Goal: Task Accomplishment & Management: Use online tool/utility

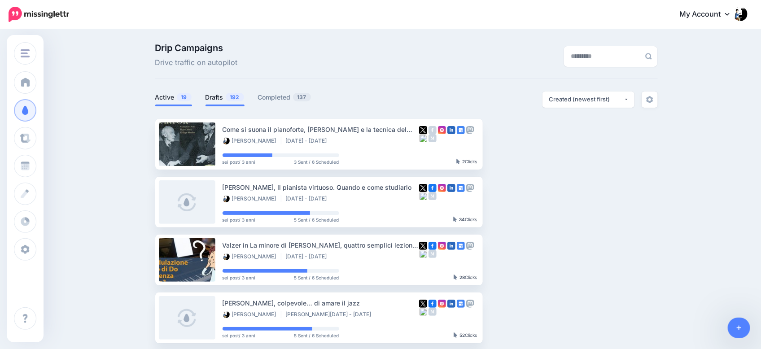
click at [221, 98] on link "Drafts 192" at bounding box center [224, 97] width 39 height 11
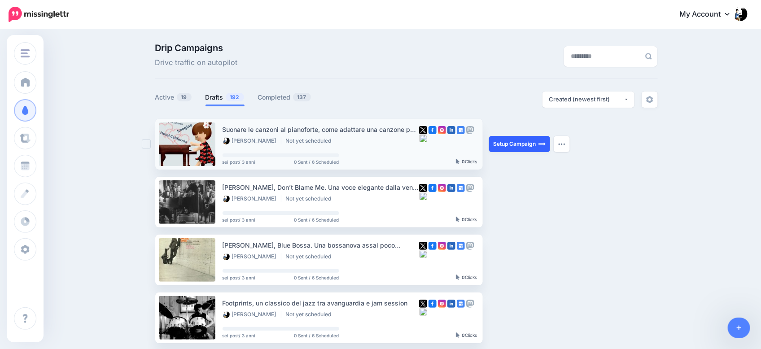
click at [514, 144] on link "Setup Campaign" at bounding box center [519, 144] width 61 height 16
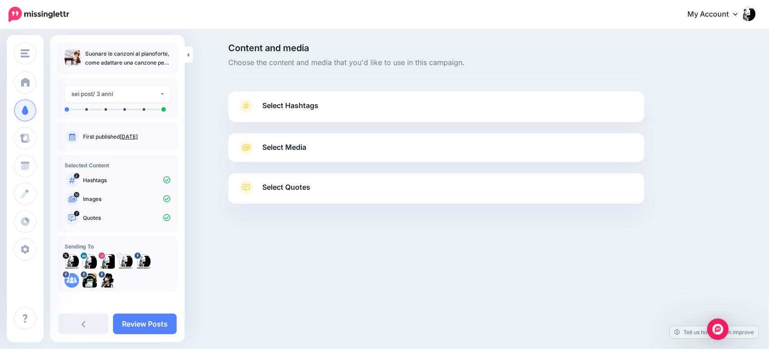
click at [301, 106] on span "Select Hashtags" at bounding box center [290, 106] width 56 height 12
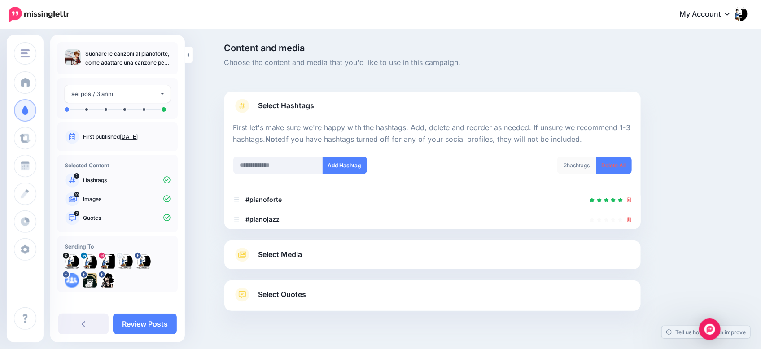
click at [278, 294] on span "Select Quotes" at bounding box center [282, 294] width 48 height 12
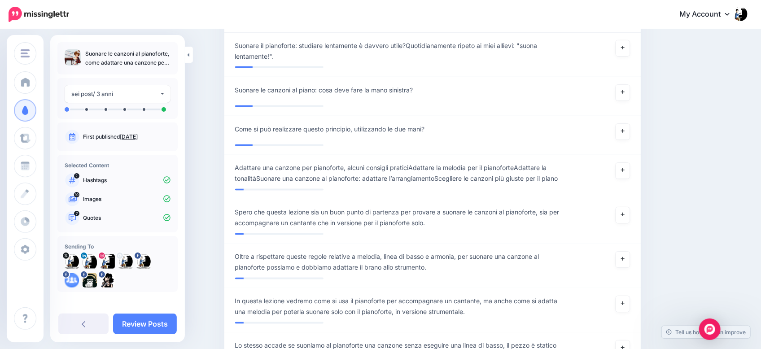
scroll to position [953, 0]
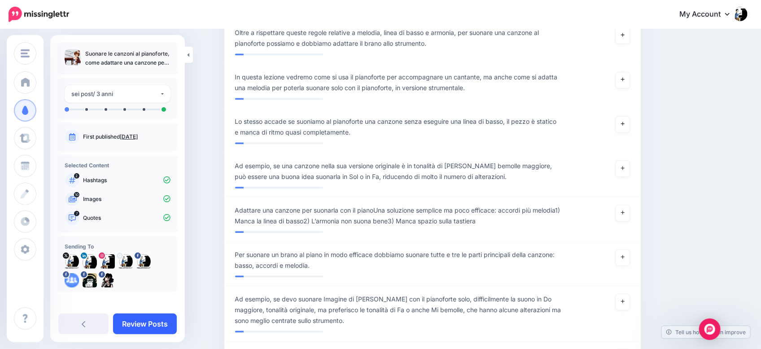
click at [140, 326] on link "Review Posts" at bounding box center [145, 324] width 64 height 21
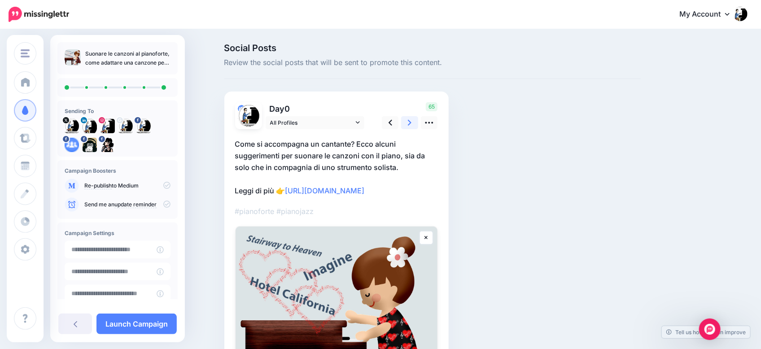
click at [417, 120] on link at bounding box center [409, 122] width 17 height 13
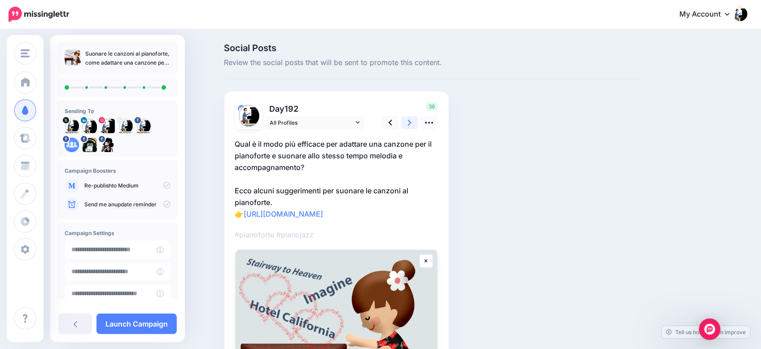
scroll to position [56, 0]
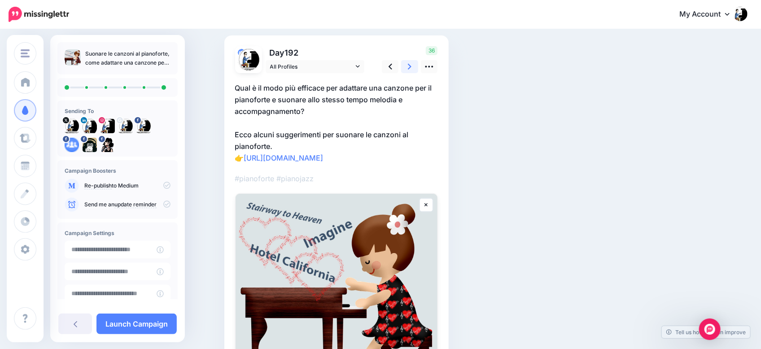
click at [417, 66] on link at bounding box center [409, 66] width 17 height 13
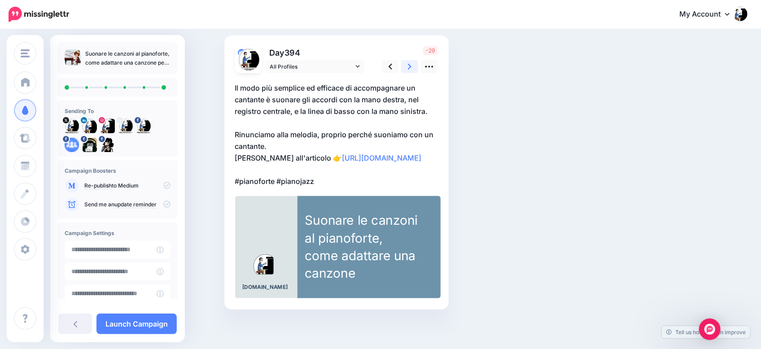
click at [411, 64] on icon at bounding box center [410, 66] width 4 height 9
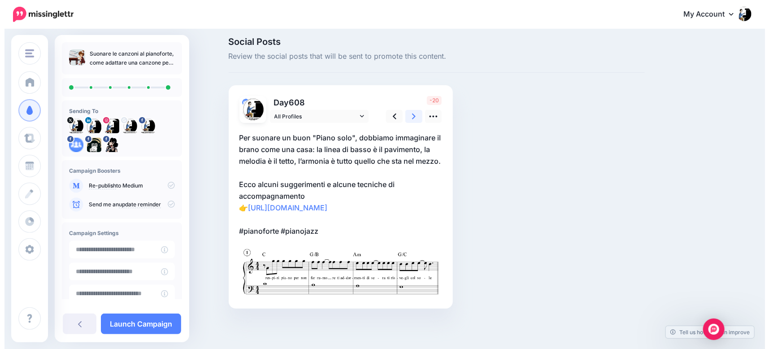
scroll to position [0, 0]
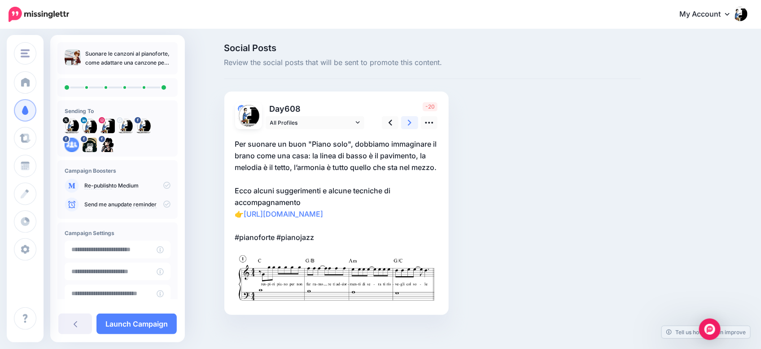
click at [411, 122] on icon at bounding box center [410, 122] width 4 height 9
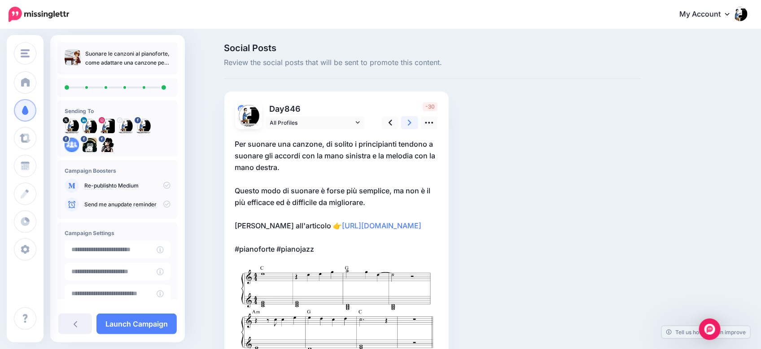
click at [411, 121] on icon at bounding box center [410, 122] width 4 height 9
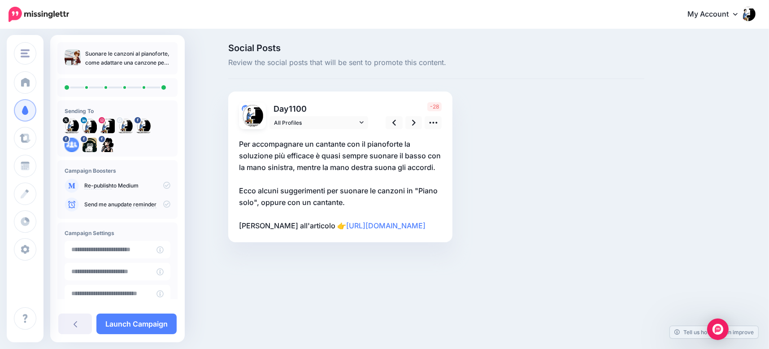
click at [431, 229] on p "Per accompagnare un cantante con il pianoforte la soluzione più efficace è quas…" at bounding box center [340, 184] width 203 height 93
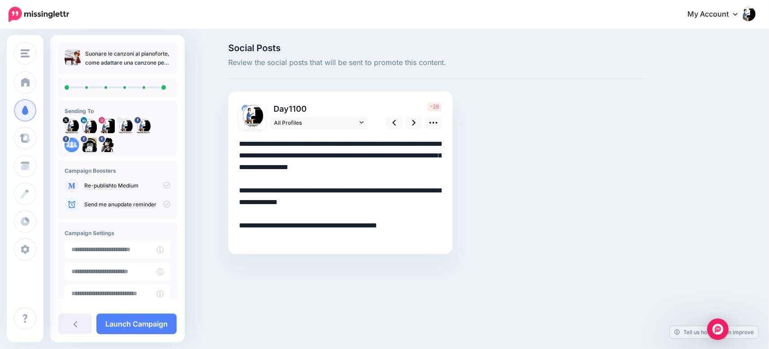
click at [437, 205] on textarea "**********" at bounding box center [340, 190] width 203 height 105
drag, startPoint x: 287, startPoint y: 235, endPoint x: 216, endPoint y: 233, distance: 70.5
click at [216, 233] on div "Social Posts Review the social posts that will be sent to promote this content." at bounding box center [384, 162] width 769 height 264
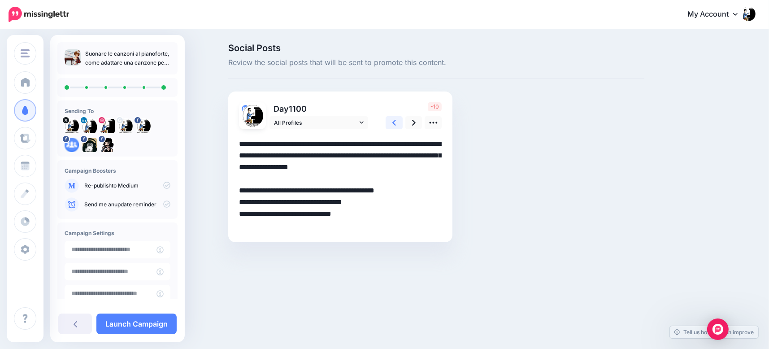
click at [395, 121] on icon at bounding box center [395, 123] width 4 height 6
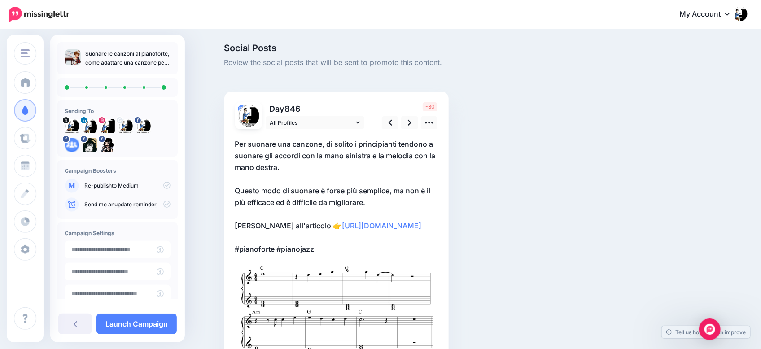
drag, startPoint x: 432, startPoint y: 227, endPoint x: 301, endPoint y: 227, distance: 131.0
click at [301, 227] on p "Per suonare una canzone, di solito i principianti tendono a suonare gli accordi…" at bounding box center [336, 196] width 203 height 117
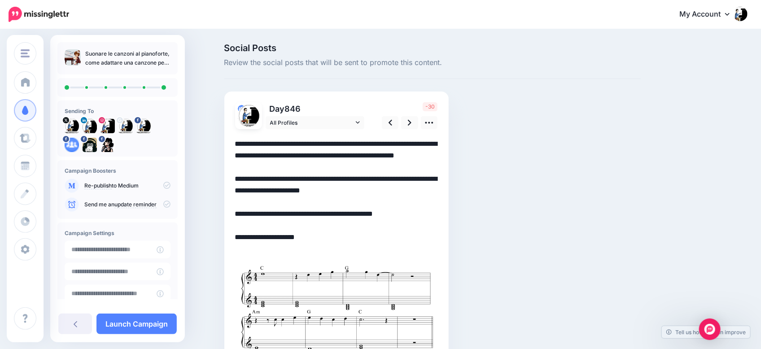
drag, startPoint x: 378, startPoint y: 225, endPoint x: 493, endPoint y: 233, distance: 114.7
click at [493, 233] on div "Social Posts Review the social posts that will be sent to promote this content." at bounding box center [433, 218] width 430 height 349
click at [419, 229] on textarea "**********" at bounding box center [336, 196] width 203 height 117
click at [416, 226] on textarea "**********" at bounding box center [336, 196] width 203 height 117
click at [411, 122] on icon at bounding box center [410, 122] width 4 height 9
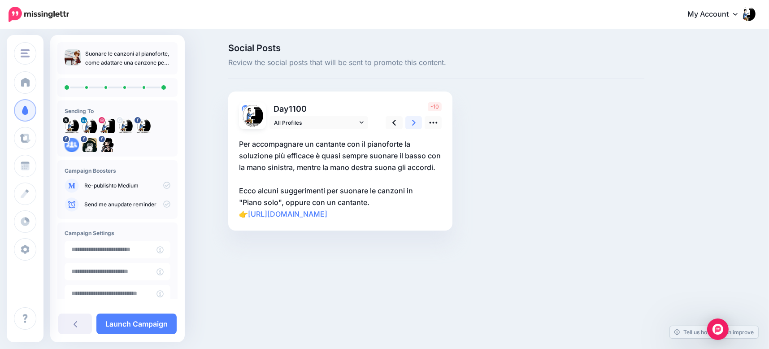
click at [414, 121] on icon at bounding box center [414, 123] width 4 height 6
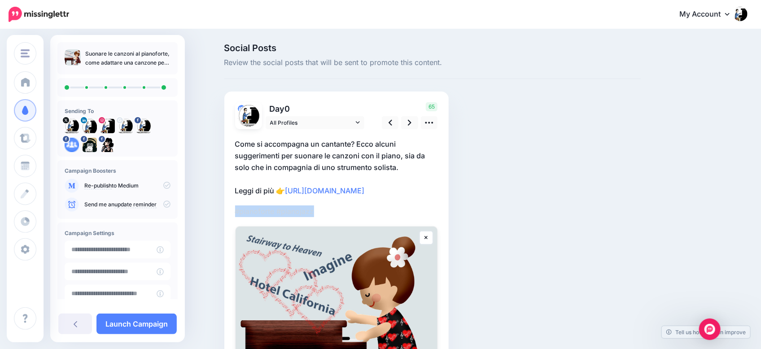
drag, startPoint x: 225, startPoint y: 217, endPoint x: 207, endPoint y: 215, distance: 17.6
click at [207, 215] on div "Social Posts Review the social posts that will be sent to promote this content." at bounding box center [380, 262] width 761 height 464
copy p "#pianoforte #pianojazz"
click at [411, 122] on icon at bounding box center [410, 123] width 4 height 6
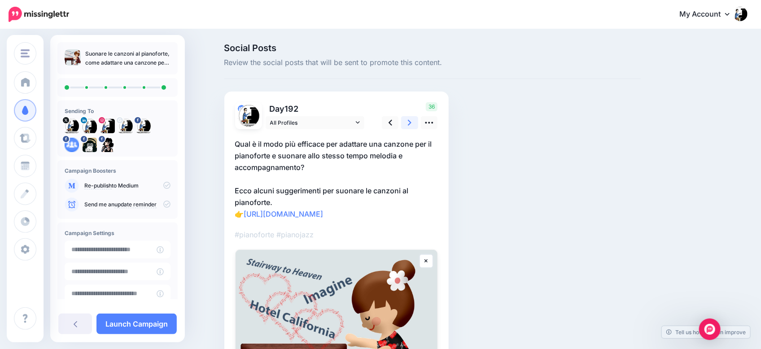
click at [411, 122] on icon at bounding box center [410, 122] width 4 height 9
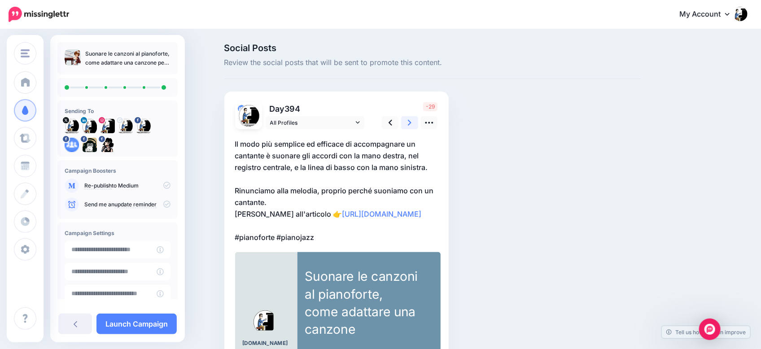
click at [415, 122] on link at bounding box center [409, 122] width 17 height 13
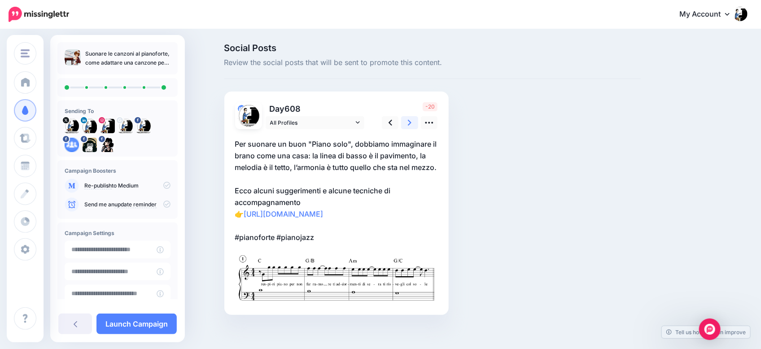
click at [411, 122] on icon at bounding box center [410, 123] width 4 height 6
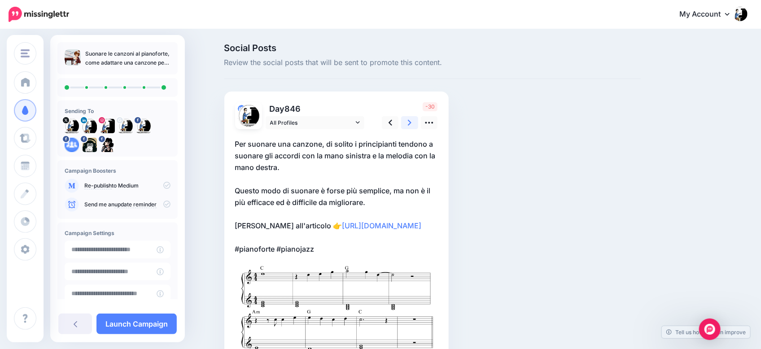
click at [411, 123] on icon at bounding box center [410, 122] width 4 height 9
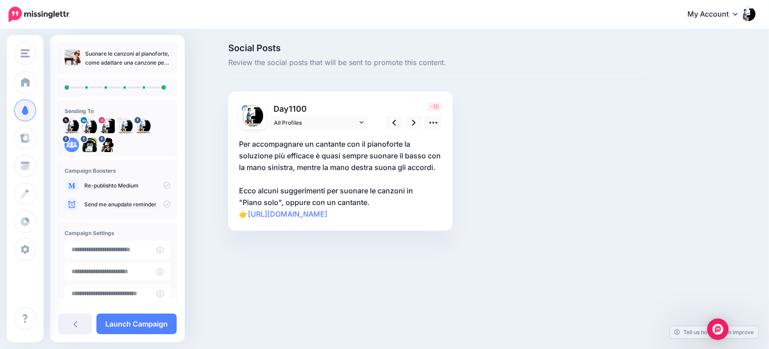
click at [370, 220] on p "Per accompagnare un cantante con il pianoforte la soluzione più efficace è quas…" at bounding box center [340, 179] width 203 height 82
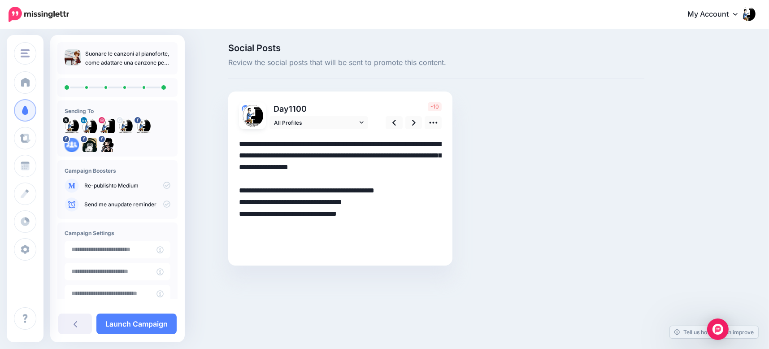
paste textarea "**********"
click at [537, 149] on div "Social Posts Review the social posts that will be sent to promote this content." at bounding box center [437, 168] width 430 height 249
click at [417, 126] on link at bounding box center [414, 122] width 17 height 13
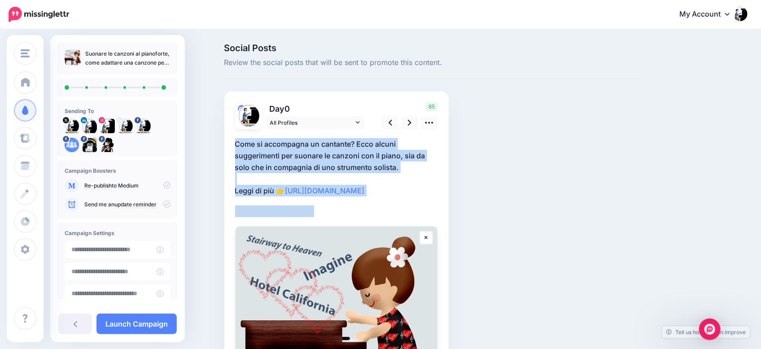
drag, startPoint x: 332, startPoint y: 214, endPoint x: 223, endPoint y: 144, distance: 129.4
click at [223, 144] on div "Social Posts Review the social posts that will be sent to promote this content." at bounding box center [433, 262] width 430 height 437
copy div "Come si accompagna un cantante? Ecco alcuni suggerimenti per suonare le canzoni…"
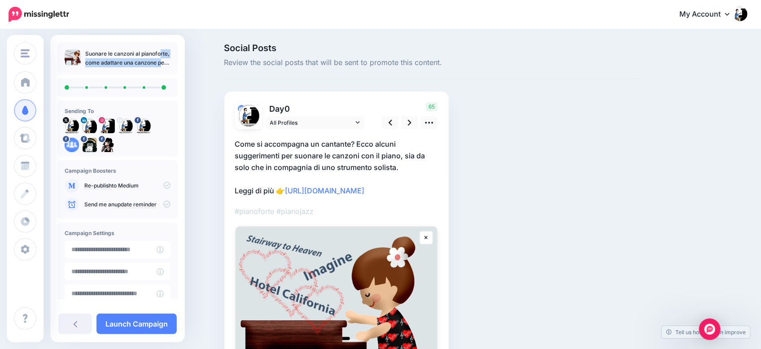
drag, startPoint x: 93, startPoint y: 59, endPoint x: 83, endPoint y: 54, distance: 11.8
click at [83, 54] on ul "Suonare le canzoni al pianoforte, come adattare una canzone per il piano" at bounding box center [118, 58] width 106 height 18
copy p "Suonare le canzoni al pianoforte"
click at [411, 122] on icon at bounding box center [410, 123] width 4 height 6
type textarea "**********"
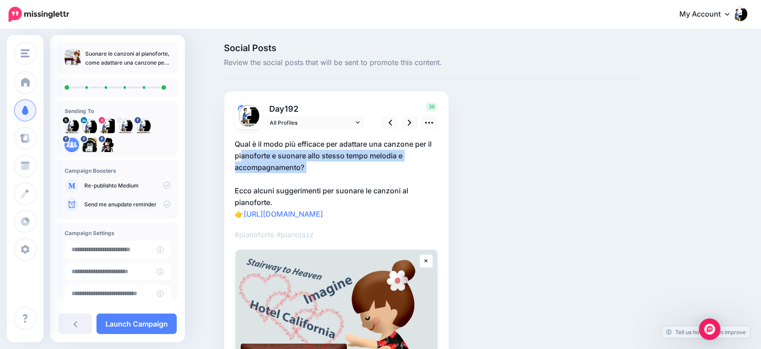
drag, startPoint x: 329, startPoint y: 180, endPoint x: 253, endPoint y: 157, distance: 79.9
click at [253, 157] on p "Qual è il modo più efficace per adattare una canzone per il pianoforte e suonar…" at bounding box center [336, 179] width 203 height 82
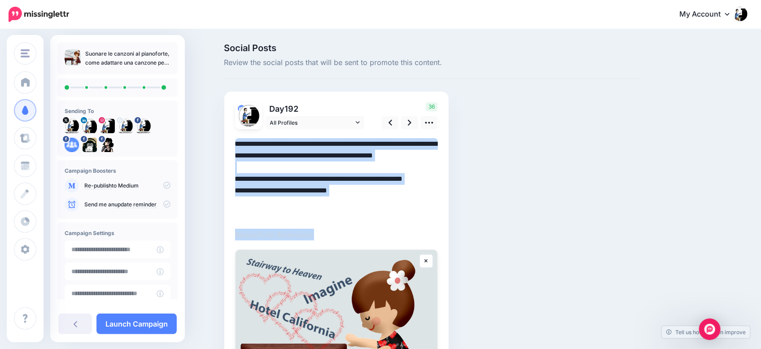
drag, startPoint x: 325, startPoint y: 234, endPoint x: 224, endPoint y: 156, distance: 127.3
click at [224, 156] on div "Social Posts Review the social posts that will be sent to promote this content." at bounding box center [433, 274] width 430 height 460
copy div "#pianoforte #pianojazz"
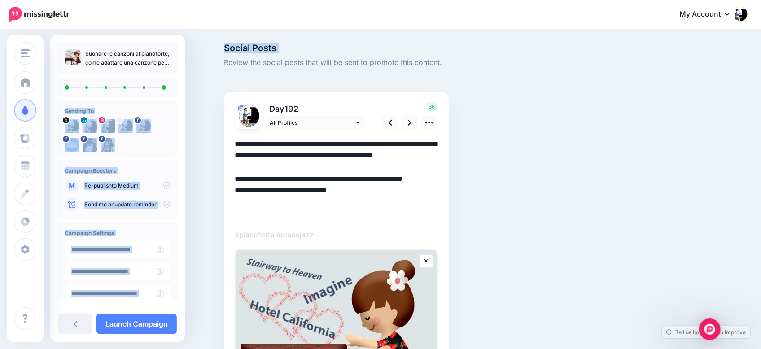
drag, startPoint x: 115, startPoint y: 62, endPoint x: 205, endPoint y: 73, distance: 91.3
click at [205, 73] on div "leoravera.it leoravera.it Italianpiano.com Add Workspace Dashboard Campaigns Cu…" at bounding box center [380, 273] width 761 height 487
click at [131, 64] on p "Suonare le canzoni al pianoforte, come adattare una canzone per il piano" at bounding box center [127, 58] width 85 height 18
drag, startPoint x: 120, startPoint y: 63, endPoint x: 194, endPoint y: 75, distance: 75.4
click at [194, 75] on div "leoravera.it leoravera.it Italianpiano.com Add Workspace Dashboard Campaigns Cu…" at bounding box center [380, 273] width 761 height 487
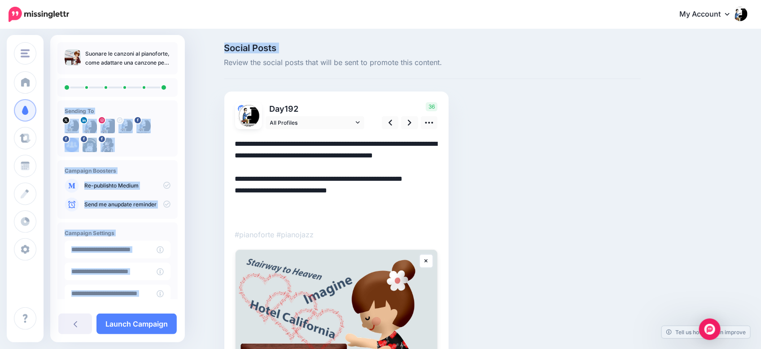
copy div "ome adattare una canzone per il piano Sending To Campaign Boosters Re-publish t…"
click at [143, 65] on p "Suonare le canzoni al pianoforte, come adattare una canzone per il piano" at bounding box center [127, 58] width 85 height 18
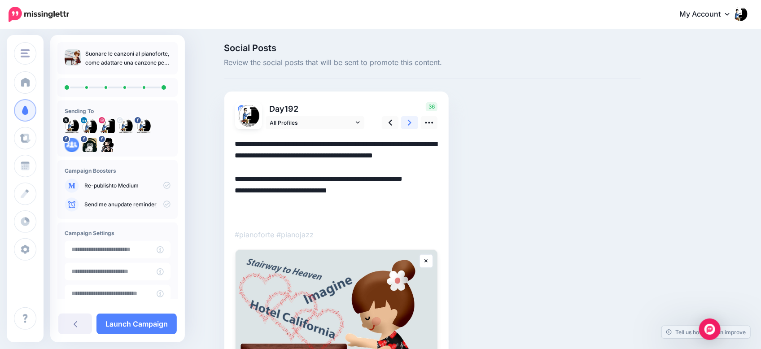
click at [416, 120] on link at bounding box center [409, 122] width 17 height 13
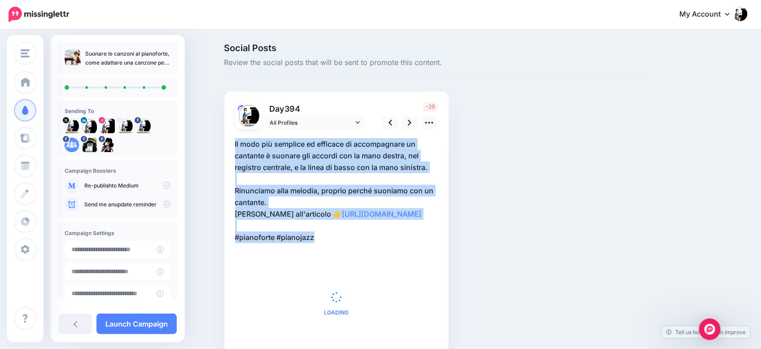
drag, startPoint x: 332, startPoint y: 239, endPoint x: 215, endPoint y: 142, distance: 151.3
click at [215, 142] on div "Social Posts Review the social posts that will be sent to promote this content." at bounding box center [380, 218] width 761 height 376
copy p "Il modo più semplice ed efficace di accompagnare un cantante è suonare gli acco…"
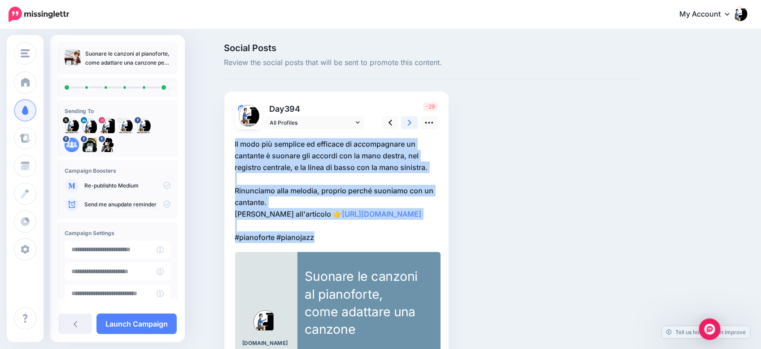
click at [411, 124] on icon at bounding box center [410, 122] width 4 height 9
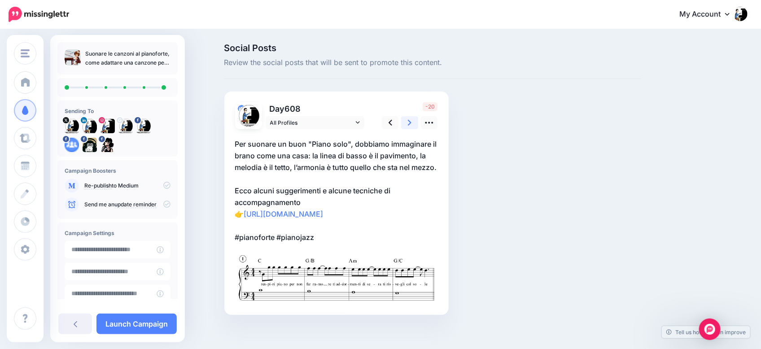
scroll to position [17, 0]
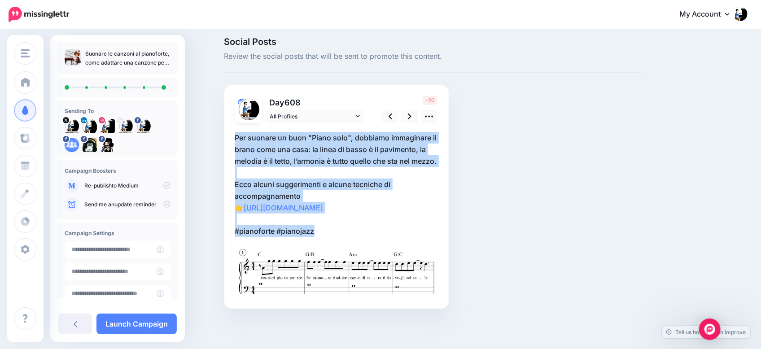
drag, startPoint x: 326, startPoint y: 231, endPoint x: 224, endPoint y: 114, distance: 154.2
click at [224, 114] on div "Social Posts Review the social posts that will be sent to promote this content." at bounding box center [433, 186] width 430 height 298
copy p "Per suonare un buon "Piano solo", dobbiamo immaginare il brano come una casa: l…"
click at [411, 114] on icon at bounding box center [410, 117] width 4 height 6
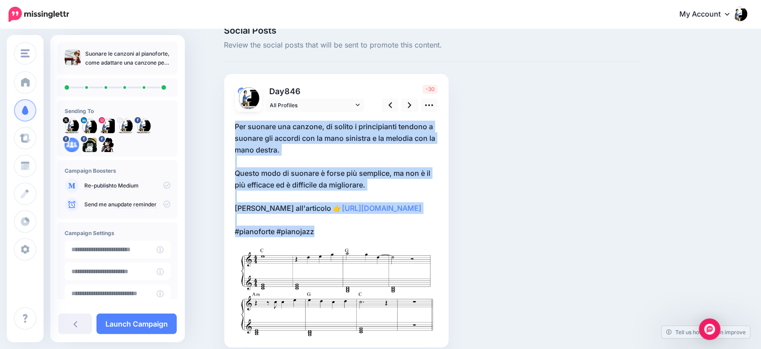
drag, startPoint x: 330, startPoint y: 228, endPoint x: 222, endPoint y: 122, distance: 151.0
click at [222, 122] on div "Social Posts Review the social posts that will be sent to promote this content." at bounding box center [433, 200] width 430 height 349
copy p "Per suonare una canzone, di solito i principianti tendono a suonare gli accordi…"
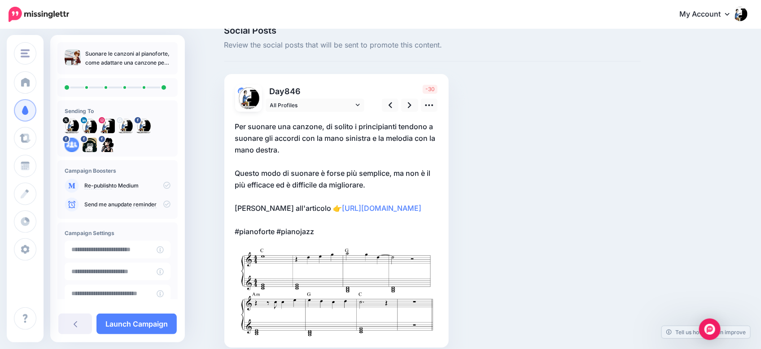
click at [135, 61] on p "Suonare le canzoni al pianoforte, come adattare una canzone per il piano" at bounding box center [127, 58] width 85 height 18
copy div "Suonare le canzoni al pianoforte, come adattare una canzone per il piano"
click at [411, 105] on icon at bounding box center [410, 104] width 4 height 9
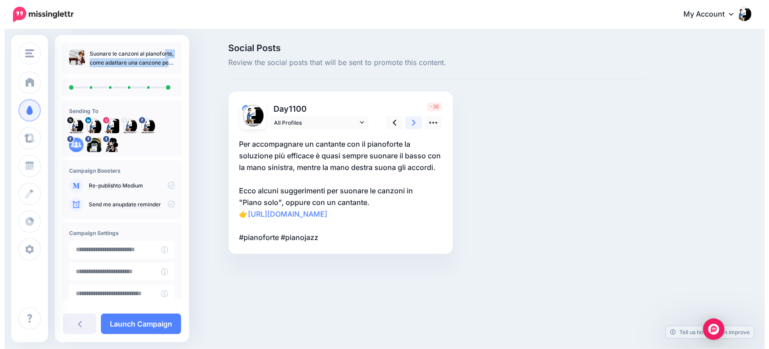
scroll to position [0, 0]
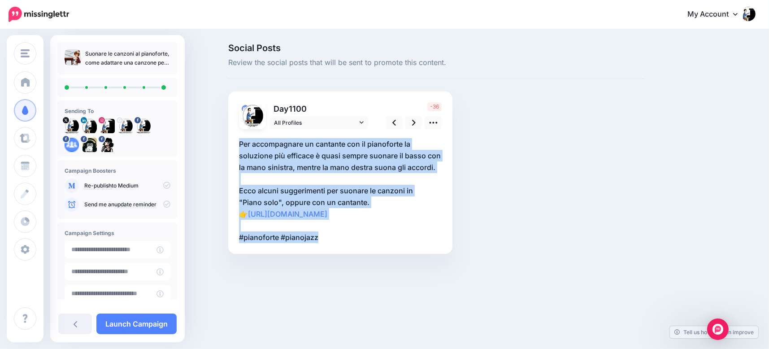
drag, startPoint x: 329, startPoint y: 249, endPoint x: 210, endPoint y: 141, distance: 160.7
click at [210, 141] on div "Social Posts Review the social posts that will be sent to promote this content." at bounding box center [384, 162] width 769 height 264
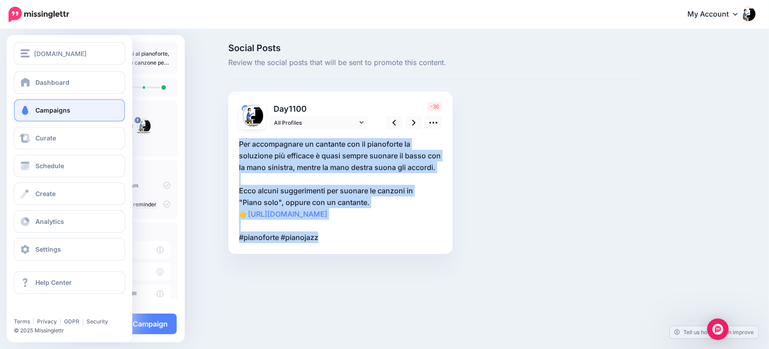
click at [56, 110] on span "Campaigns" at bounding box center [52, 110] width 35 height 8
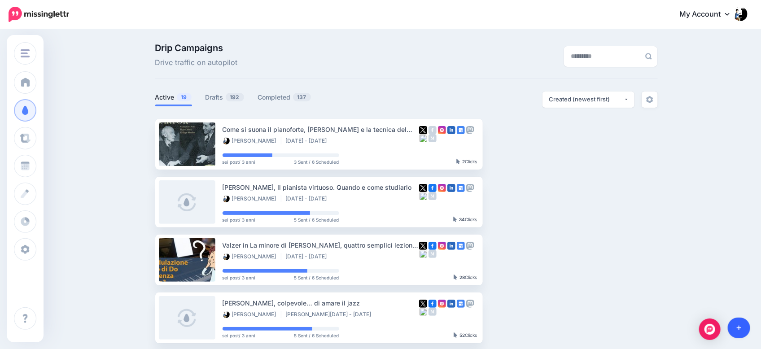
click at [740, 331] on link at bounding box center [739, 328] width 23 height 21
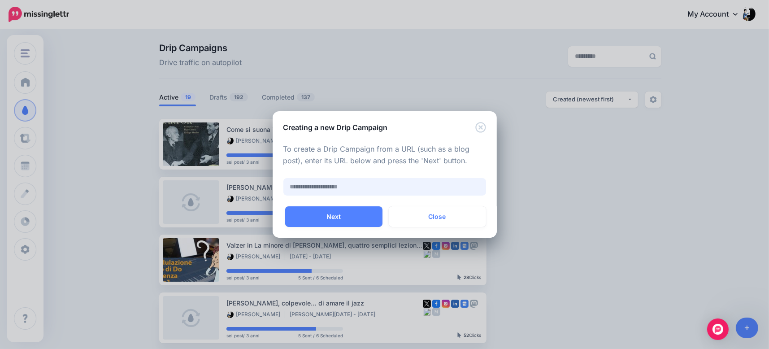
click at [307, 187] on input "text" at bounding box center [385, 186] width 203 height 17
paste input "**********"
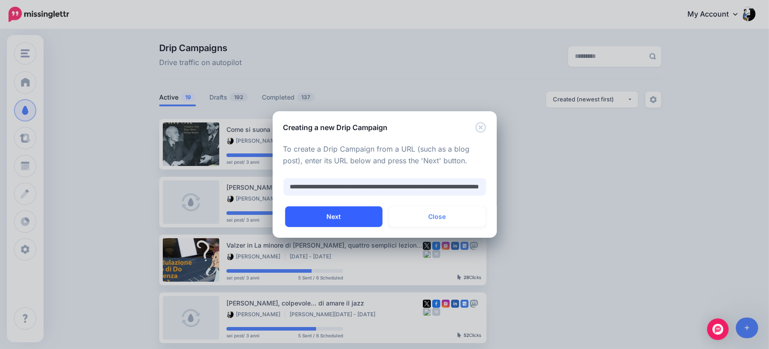
type input "**********"
click at [339, 217] on button "Next" at bounding box center [333, 216] width 97 height 21
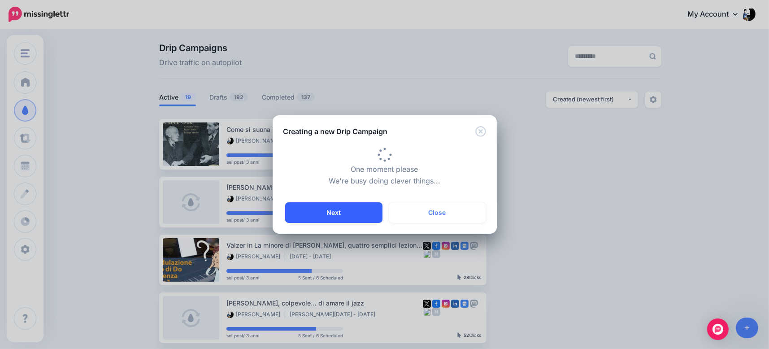
type input "**********"
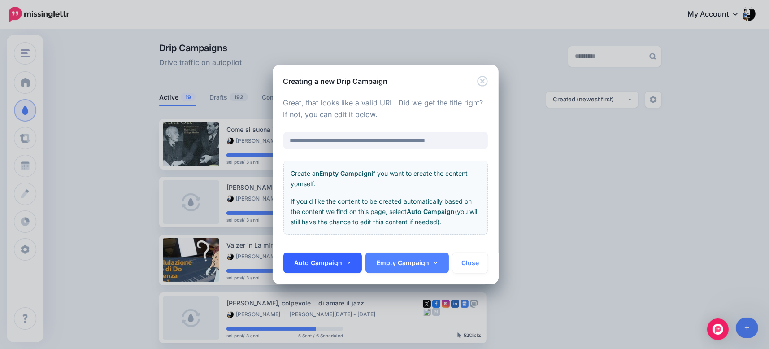
click at [349, 264] on icon at bounding box center [349, 263] width 4 height 6
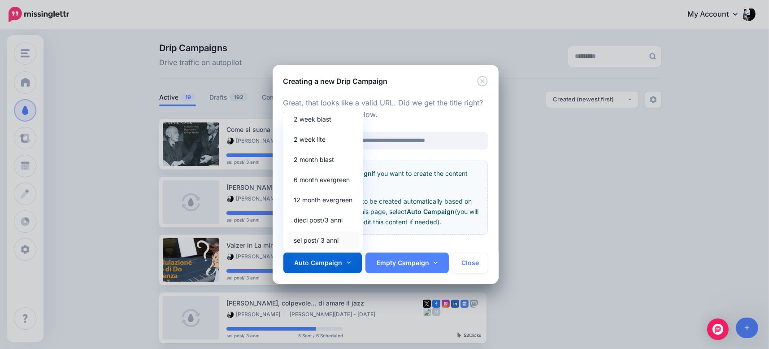
click at [307, 239] on link "sei post/ 3 anni" at bounding box center [323, 240] width 72 height 17
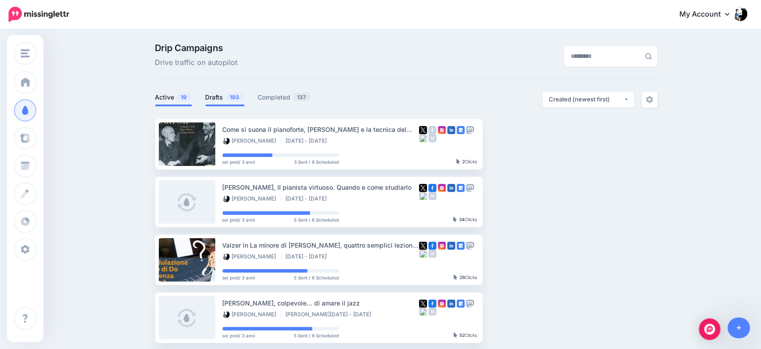
click at [222, 98] on link "Drafts 193" at bounding box center [224, 97] width 39 height 11
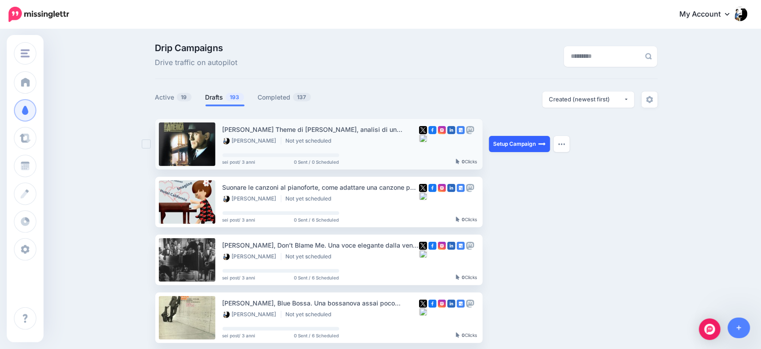
click at [518, 142] on link "Setup Campaign" at bounding box center [519, 144] width 61 height 16
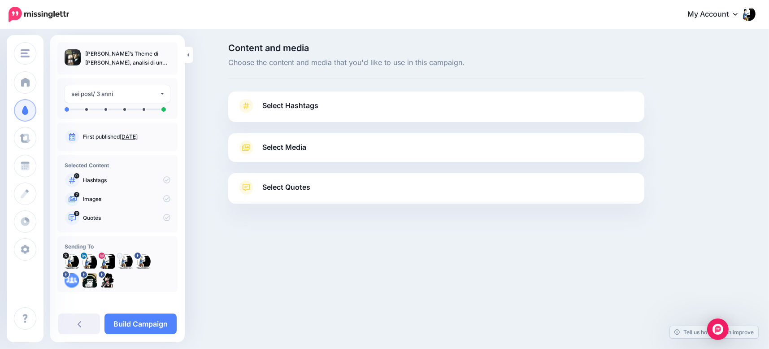
click at [296, 106] on span "Select Hashtags" at bounding box center [290, 106] width 56 height 12
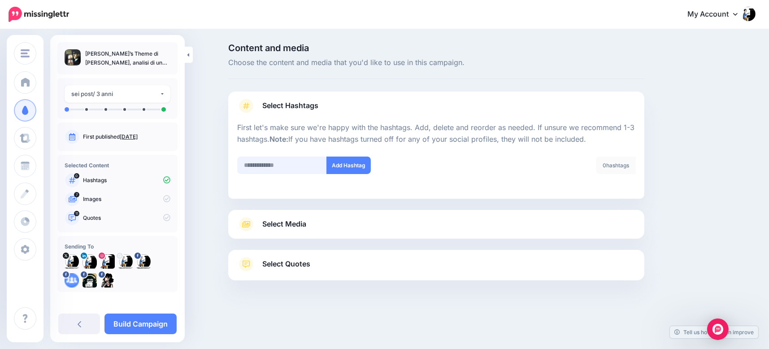
click at [299, 167] on input "text" at bounding box center [282, 165] width 90 height 17
type input "**********"
click at [345, 168] on button "Add Hashtag" at bounding box center [349, 165] width 44 height 17
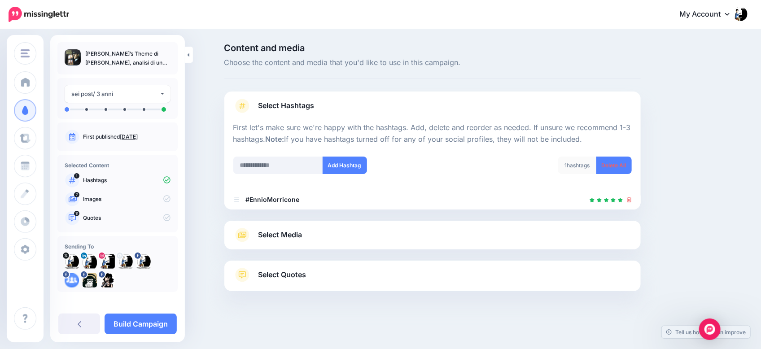
click at [288, 275] on span "Select Quotes" at bounding box center [282, 275] width 48 height 12
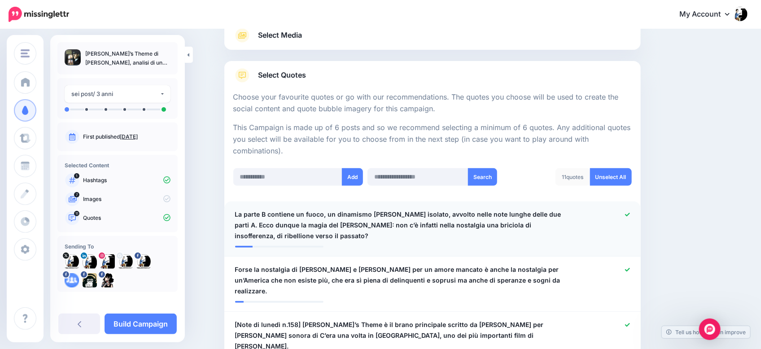
scroll to position [168, 0]
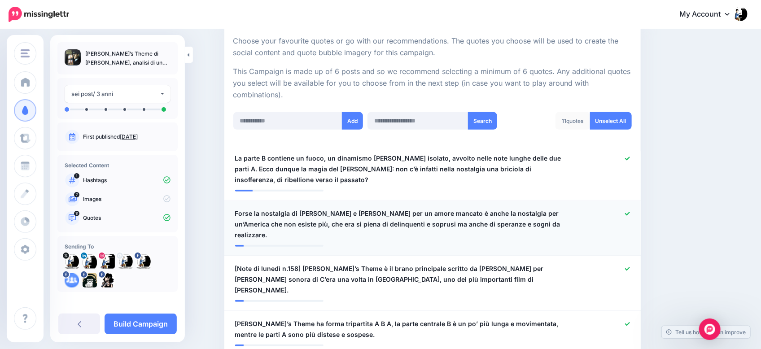
click at [554, 240] on div at bounding box center [432, 242] width 395 height 4
click at [555, 225] on span "Forse la nostalgia di [PERSON_NAME] e [PERSON_NAME] per un amore mancato è anch…" at bounding box center [398, 224] width 327 height 32
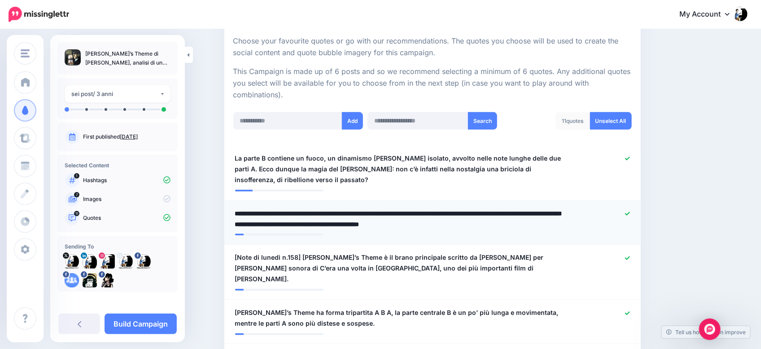
click at [562, 216] on textarea "**********" at bounding box center [398, 219] width 327 height 22
click at [288, 218] on textarea "**********" at bounding box center [398, 219] width 327 height 22
drag, startPoint x: 353, startPoint y: 213, endPoint x: 223, endPoint y: 210, distance: 130.1
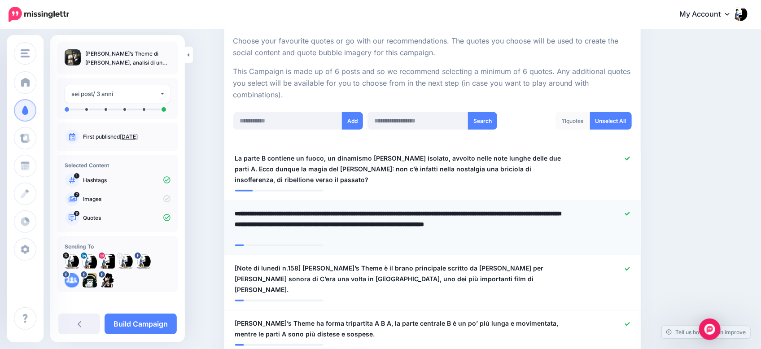
click at [513, 211] on textarea "**********" at bounding box center [398, 224] width 327 height 32
drag, startPoint x: 442, startPoint y: 213, endPoint x: 452, endPoint y: 214, distance: 10.4
click at [452, 214] on textarea "**********" at bounding box center [398, 224] width 327 height 32
drag, startPoint x: 514, startPoint y: 212, endPoint x: 559, endPoint y: 213, distance: 45.3
click at [559, 213] on textarea "**********" at bounding box center [398, 224] width 327 height 32
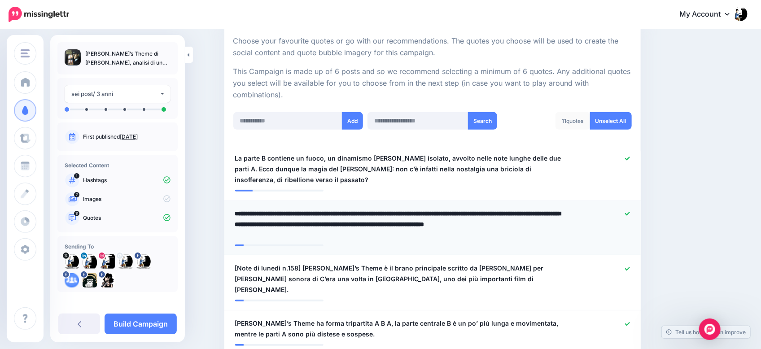
drag, startPoint x: 522, startPoint y: 211, endPoint x: 268, endPoint y: 223, distance: 254.6
click at [268, 223] on textarea "**********" at bounding box center [398, 224] width 327 height 32
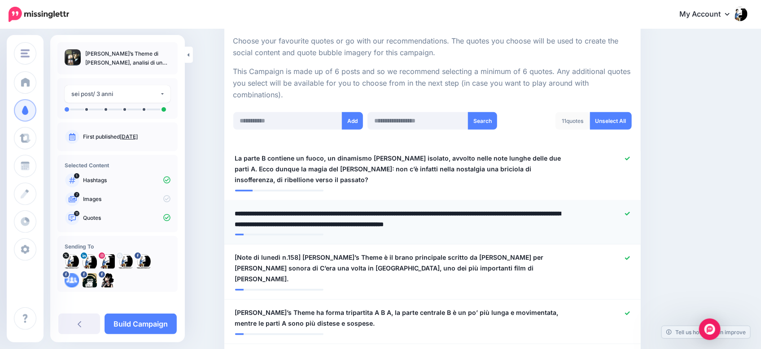
click at [329, 224] on textarea "**********" at bounding box center [398, 219] width 327 height 22
click at [312, 223] on textarea "**********" at bounding box center [398, 219] width 327 height 22
click at [299, 223] on textarea "**********" at bounding box center [398, 219] width 327 height 22
click at [327, 226] on textarea "**********" at bounding box center [398, 219] width 327 height 22
drag, startPoint x: 300, startPoint y: 223, endPoint x: 315, endPoint y: 231, distance: 17.3
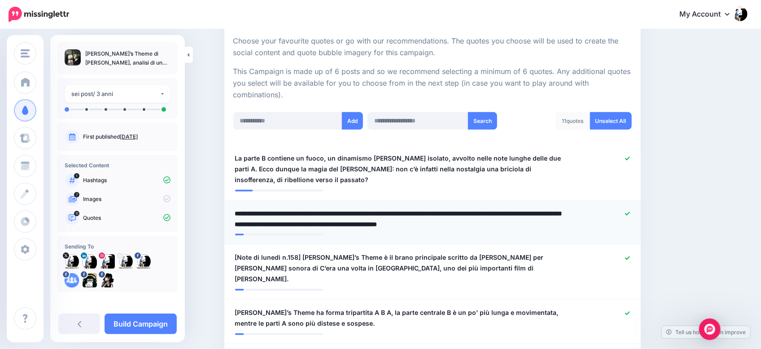
click at [315, 231] on div at bounding box center [432, 231] width 395 height 4
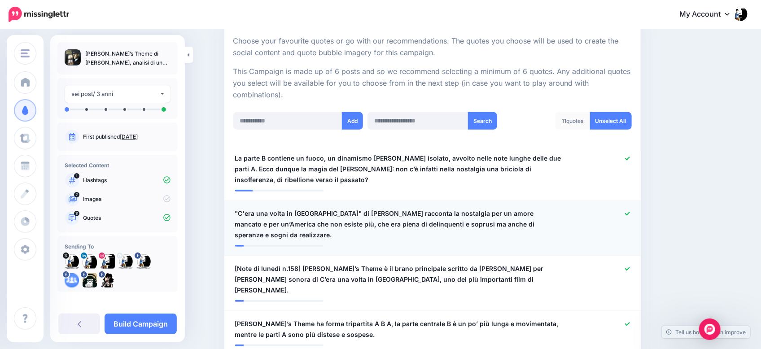
click at [298, 223] on span ""C'era una volta in [GEOGRAPHIC_DATA]" di [PERSON_NAME] racconta la nostalgia p…" at bounding box center [398, 224] width 327 height 32
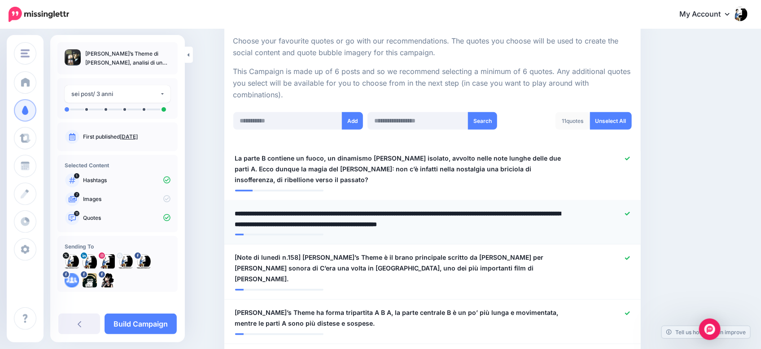
click at [299, 225] on textarea "**********" at bounding box center [398, 219] width 327 height 22
click at [299, 222] on textarea "**********" at bounding box center [398, 219] width 327 height 22
click at [528, 223] on textarea "**********" at bounding box center [398, 219] width 327 height 22
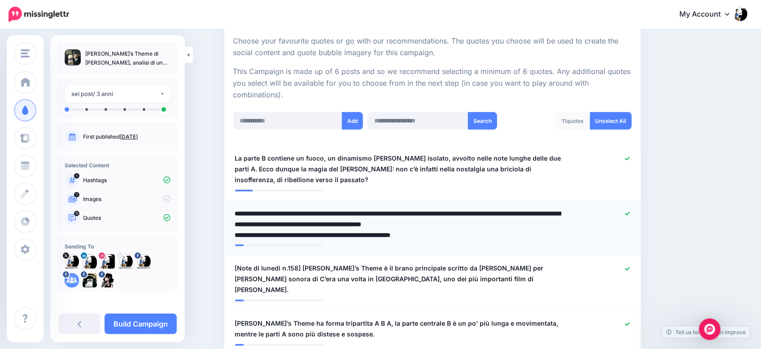
type textarea "**********"
click at [630, 157] on icon at bounding box center [627, 158] width 5 height 5
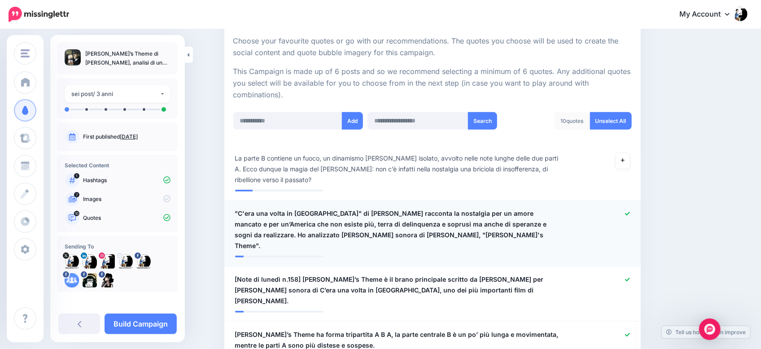
scroll to position [224, 0]
